Goal: Task Accomplishment & Management: Manage account settings

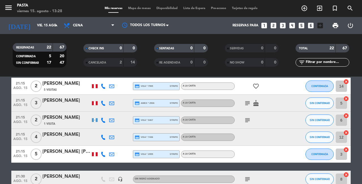
scroll to position [254, 0]
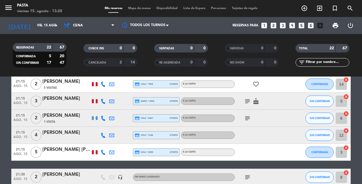
click at [248, 98] on icon "subject" at bounding box center [247, 101] width 7 height 7
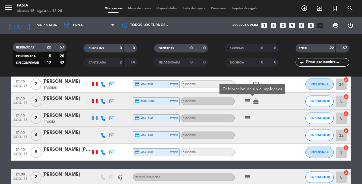
click at [246, 115] on icon "subject" at bounding box center [247, 118] width 7 height 7
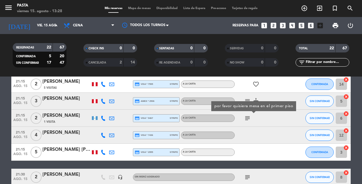
scroll to position [269, 0]
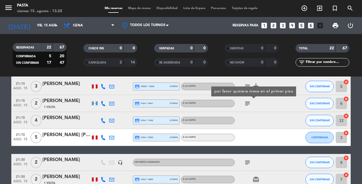
click at [244, 154] on div "subject" at bounding box center [260, 162] width 51 height 17
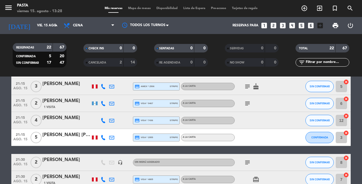
click at [244, 159] on icon "subject" at bounding box center [247, 162] width 7 height 7
click at [208, 143] on div "19:15 [DATE] 2 [PERSON_NAME] 9 Visitas credit_card visa * 5025 stripe A la cart…" at bounding box center [181, 39] width 340 height 413
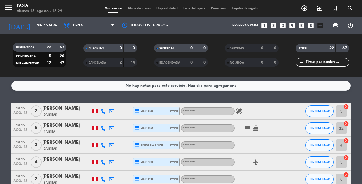
scroll to position [0, 0]
click at [103, 110] on icon at bounding box center [103, 110] width 5 height 5
click at [104, 126] on icon at bounding box center [103, 127] width 5 height 5
click at [104, 144] on icon at bounding box center [103, 144] width 5 height 5
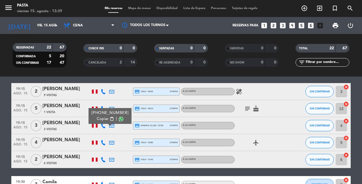
scroll to position [21, 0]
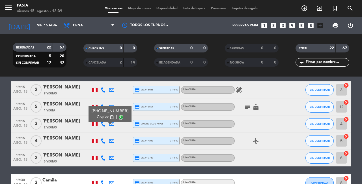
click at [102, 138] on icon at bounding box center [103, 140] width 5 height 5
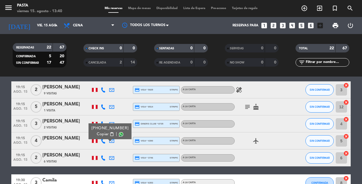
click at [104, 155] on icon at bounding box center [103, 157] width 5 height 5
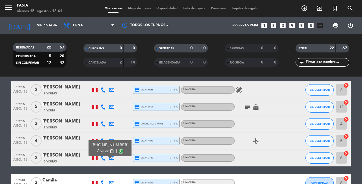
click at [102, 138] on icon at bounding box center [103, 140] width 5 height 5
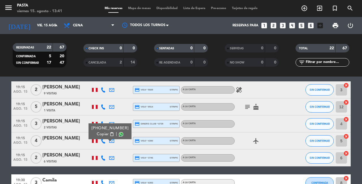
scroll to position [65, 0]
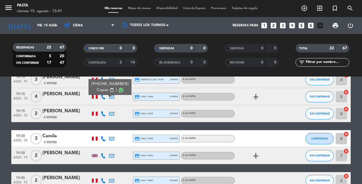
click at [104, 136] on icon at bounding box center [103, 138] width 5 height 5
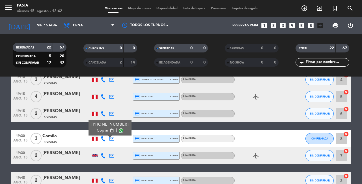
click at [103, 153] on icon at bounding box center [103, 155] width 5 height 5
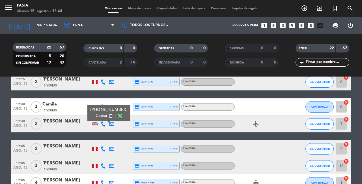
scroll to position [102, 0]
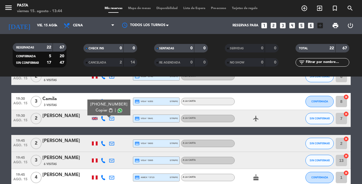
click at [103, 141] on icon at bounding box center [103, 143] width 5 height 5
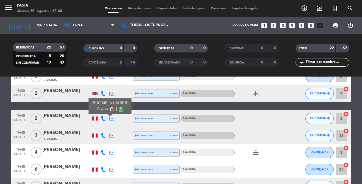
scroll to position [128, 0]
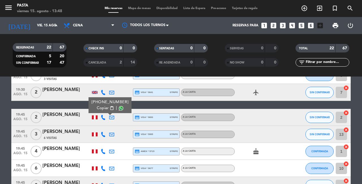
click at [105, 132] on div at bounding box center [103, 134] width 8 height 17
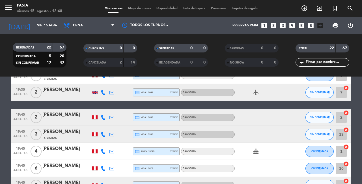
click at [104, 132] on icon at bounding box center [103, 134] width 5 height 5
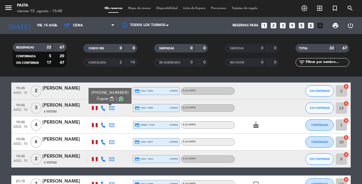
scroll to position [156, 0]
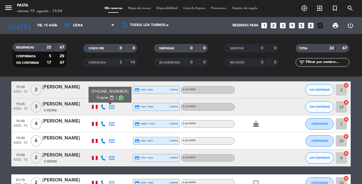
click at [104, 121] on icon at bounding box center [103, 123] width 5 height 5
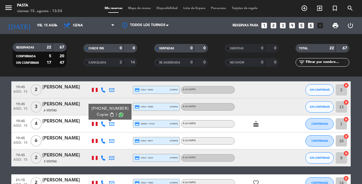
click at [287, 26] on icon "looks_3" at bounding box center [282, 25] width 7 height 7
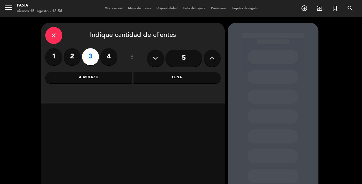
click at [111, 74] on div "Almuerzo" at bounding box center [88, 77] width 87 height 11
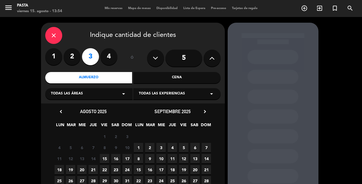
click at [106, 154] on span "15" at bounding box center [104, 158] width 9 height 9
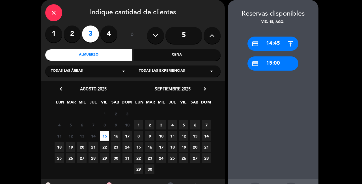
click at [54, 11] on icon "close" at bounding box center [53, 12] width 7 height 7
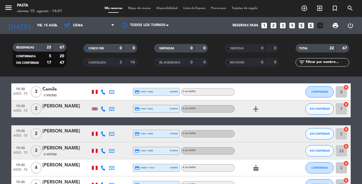
scroll to position [135, 0]
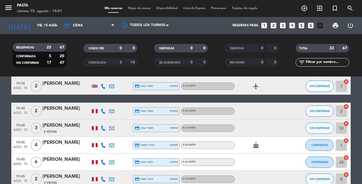
click at [104, 142] on icon at bounding box center [103, 144] width 5 height 5
click at [102, 159] on icon at bounding box center [103, 161] width 5 height 5
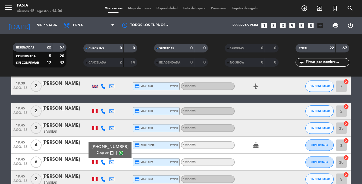
scroll to position [161, 0]
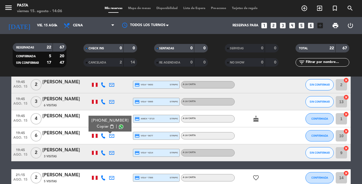
click at [103, 150] on icon at bounding box center [103, 152] width 5 height 5
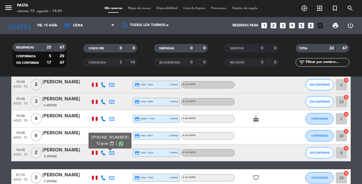
scroll to position [0, 0]
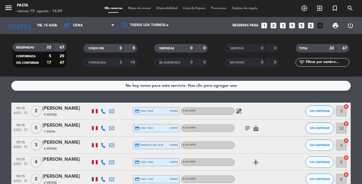
click at [324, 110] on button "SIN CONFIRMAR" at bounding box center [320, 110] width 28 height 11
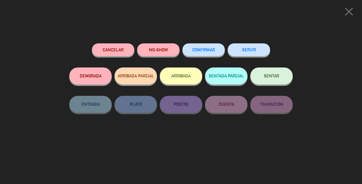
click at [202, 48] on span "CONFIRMAR" at bounding box center [203, 49] width 23 height 5
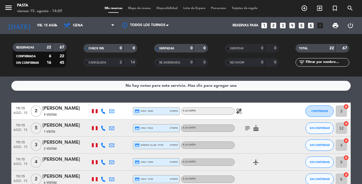
click at [317, 126] on span "SIN CONFIRMAR" at bounding box center [320, 127] width 20 height 3
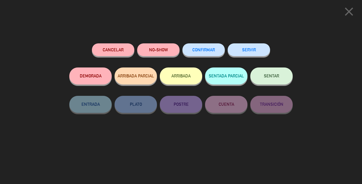
click at [194, 44] on button "CONFIRMAR" at bounding box center [204, 49] width 42 height 13
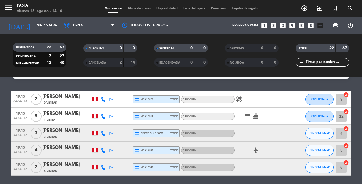
scroll to position [17, 0]
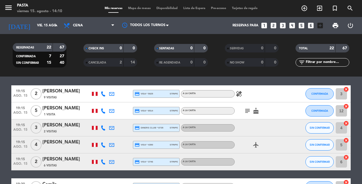
click at [318, 144] on button "SIN CONFIRMAR" at bounding box center [320, 144] width 28 height 11
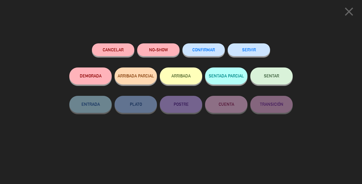
click at [206, 50] on button "CONFIRMAR" at bounding box center [204, 49] width 42 height 13
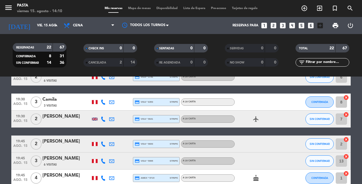
scroll to position [119, 0]
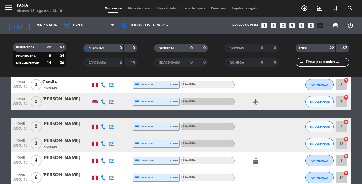
click at [311, 125] on span "SIN CONFIRMAR" at bounding box center [320, 126] width 20 height 3
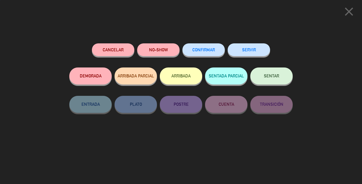
click at [214, 46] on button "CONFIRMAR" at bounding box center [204, 49] width 42 height 13
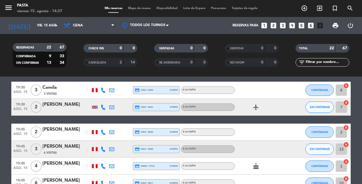
scroll to position [115, 0]
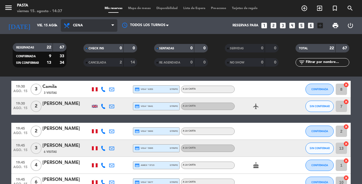
click at [95, 30] on span "Cena" at bounding box center [89, 25] width 57 height 12
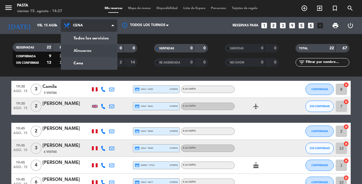
click at [89, 48] on div "menu Pasta [DATE] 15. agosto - 14:37 Mis reservas Mapa de mesas Disponibilidad …" at bounding box center [181, 38] width 362 height 76
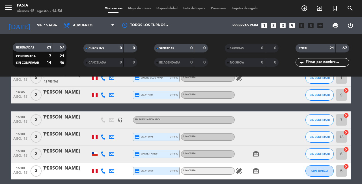
scroll to position [334, 0]
